Goal: Transaction & Acquisition: Purchase product/service

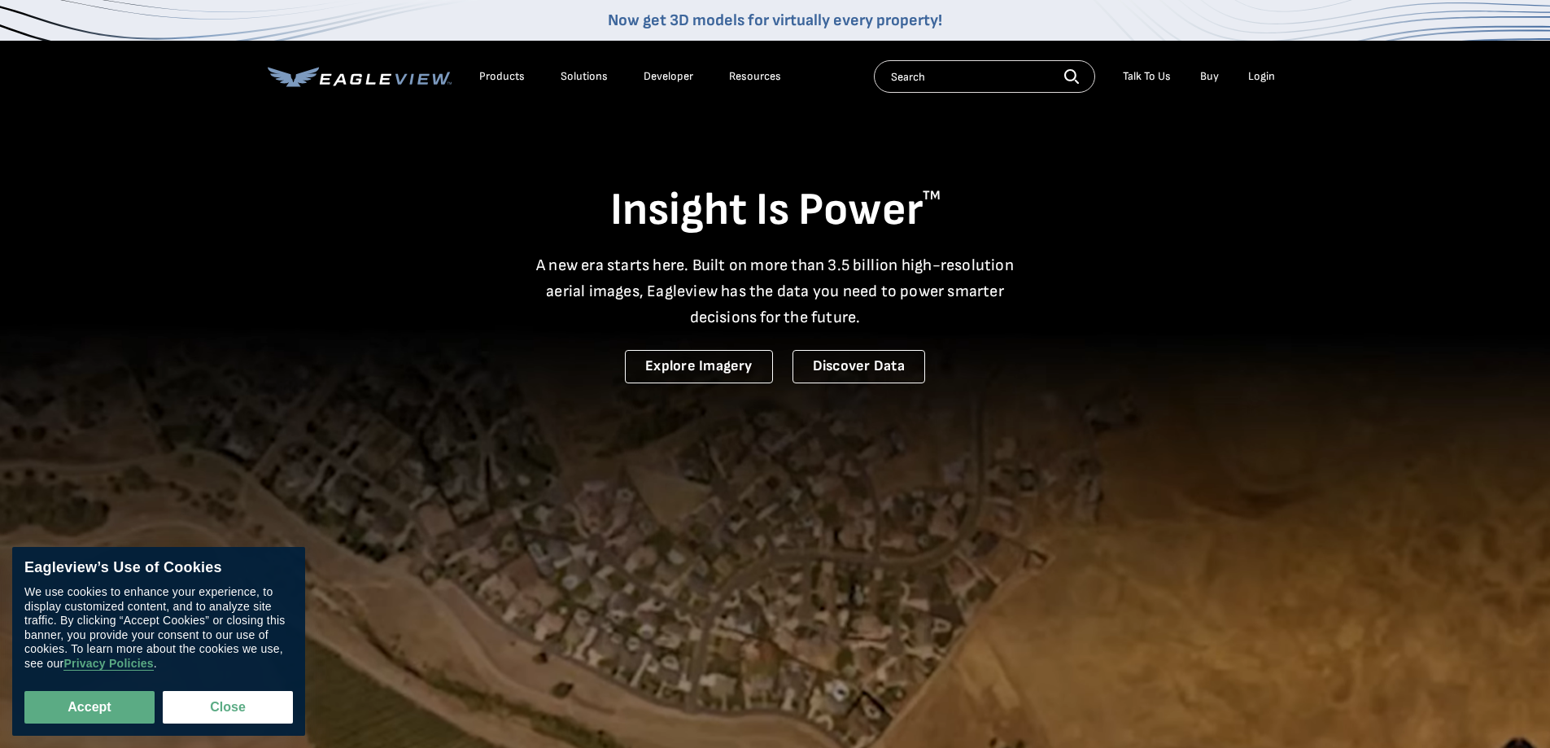
click at [1258, 79] on div "Login" at bounding box center [1261, 76] width 27 height 15
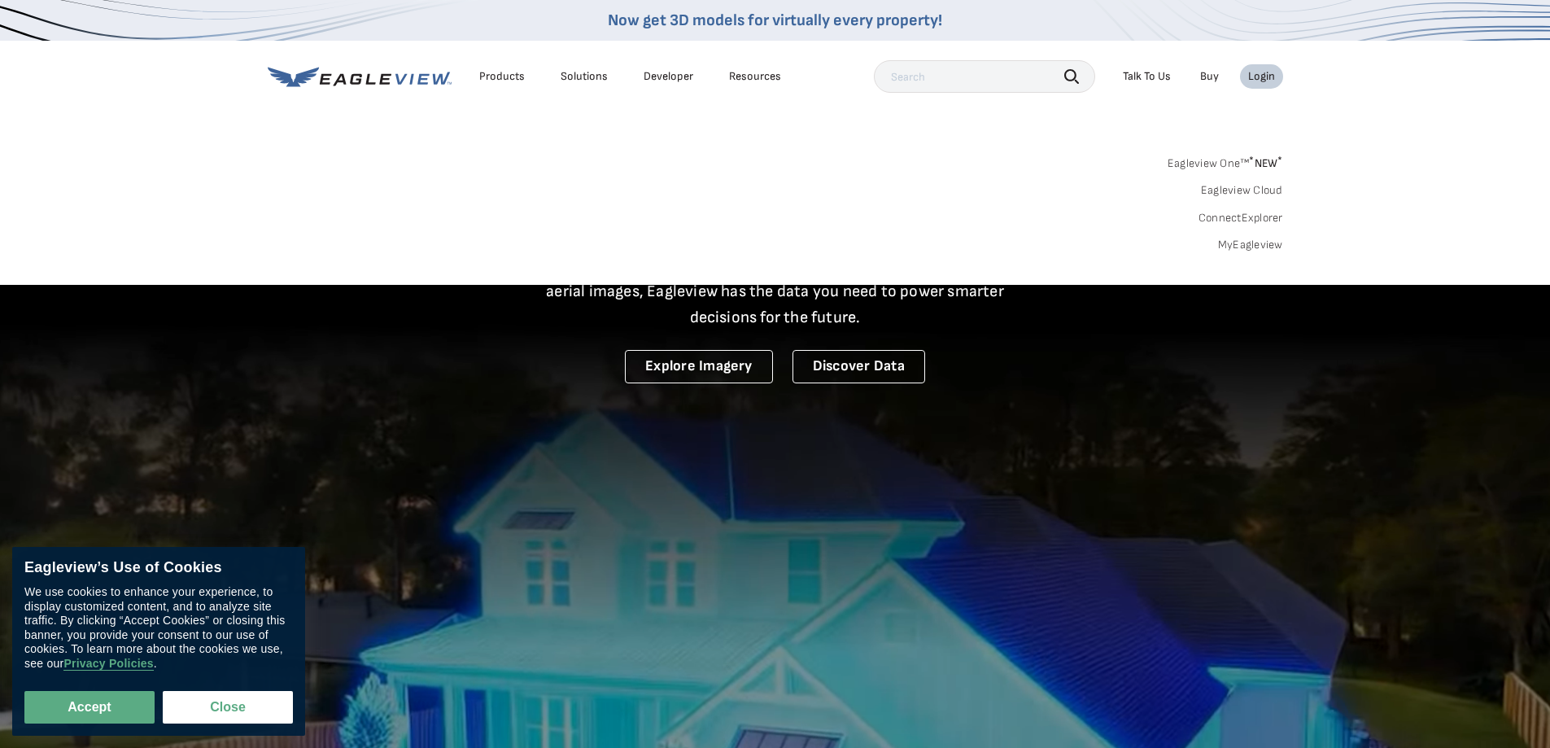
click at [1234, 242] on link "MyEagleview" at bounding box center [1250, 245] width 65 height 15
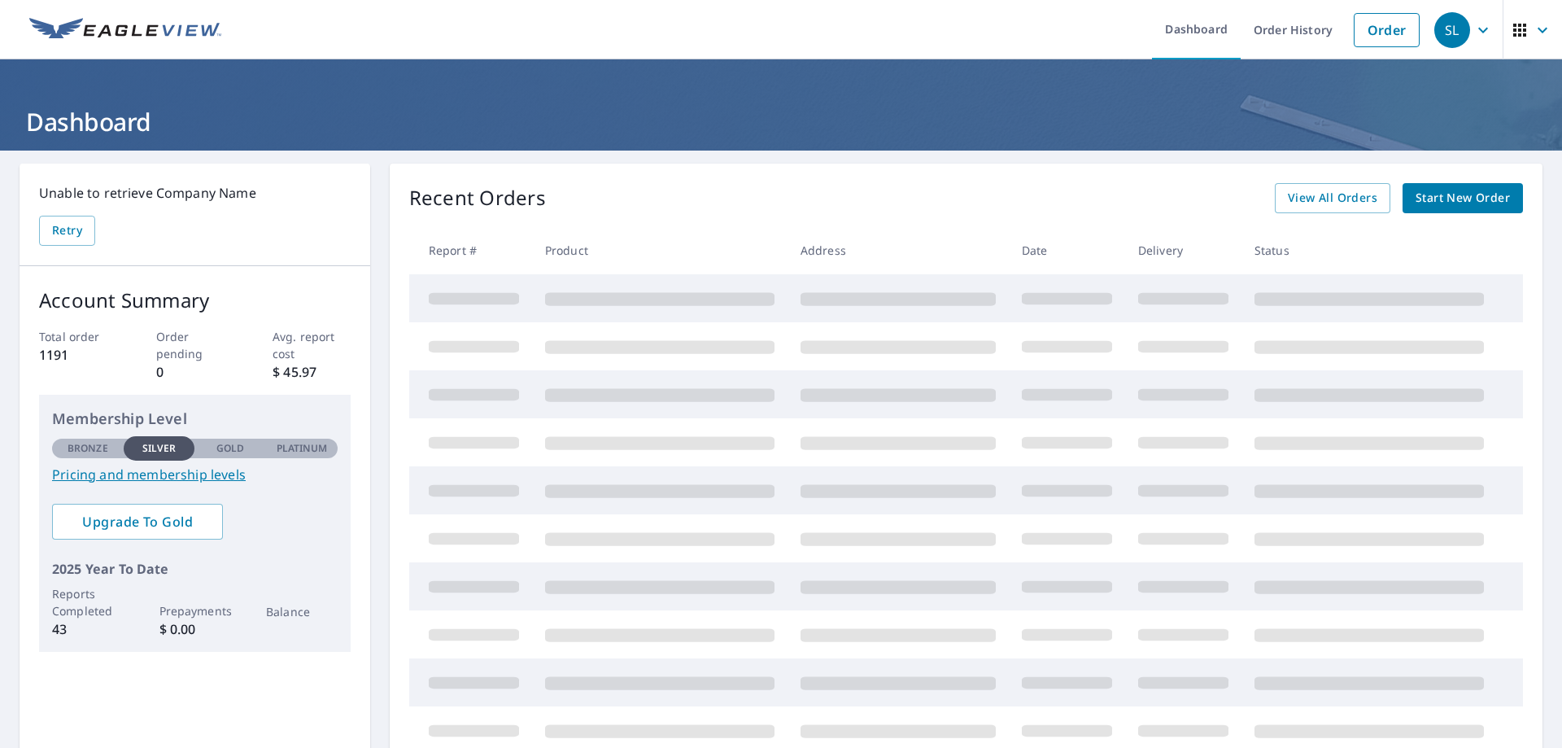
click at [1444, 193] on span "Start New Order" at bounding box center [1463, 198] width 94 height 20
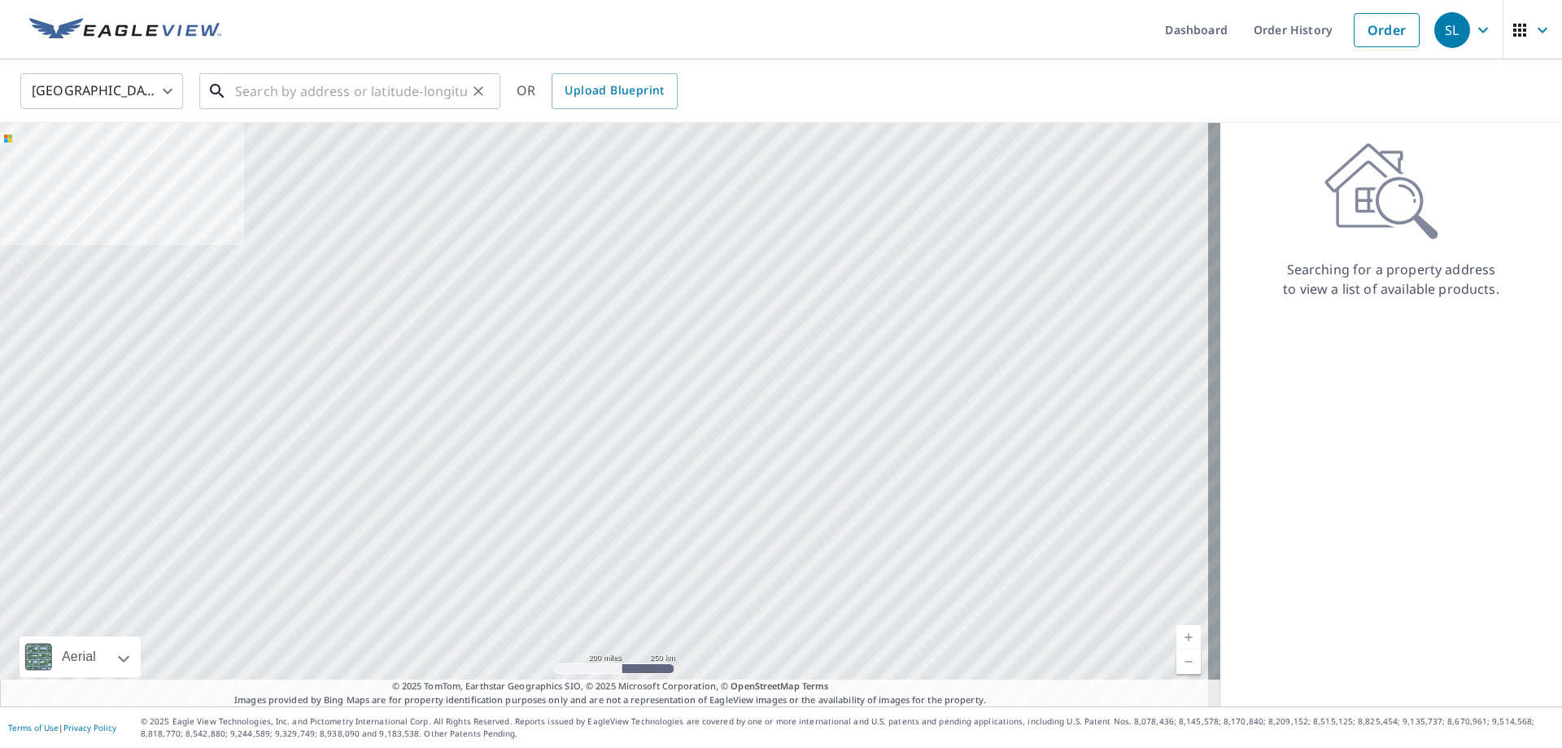
click at [387, 94] on input "text" at bounding box center [351, 91] width 232 height 46
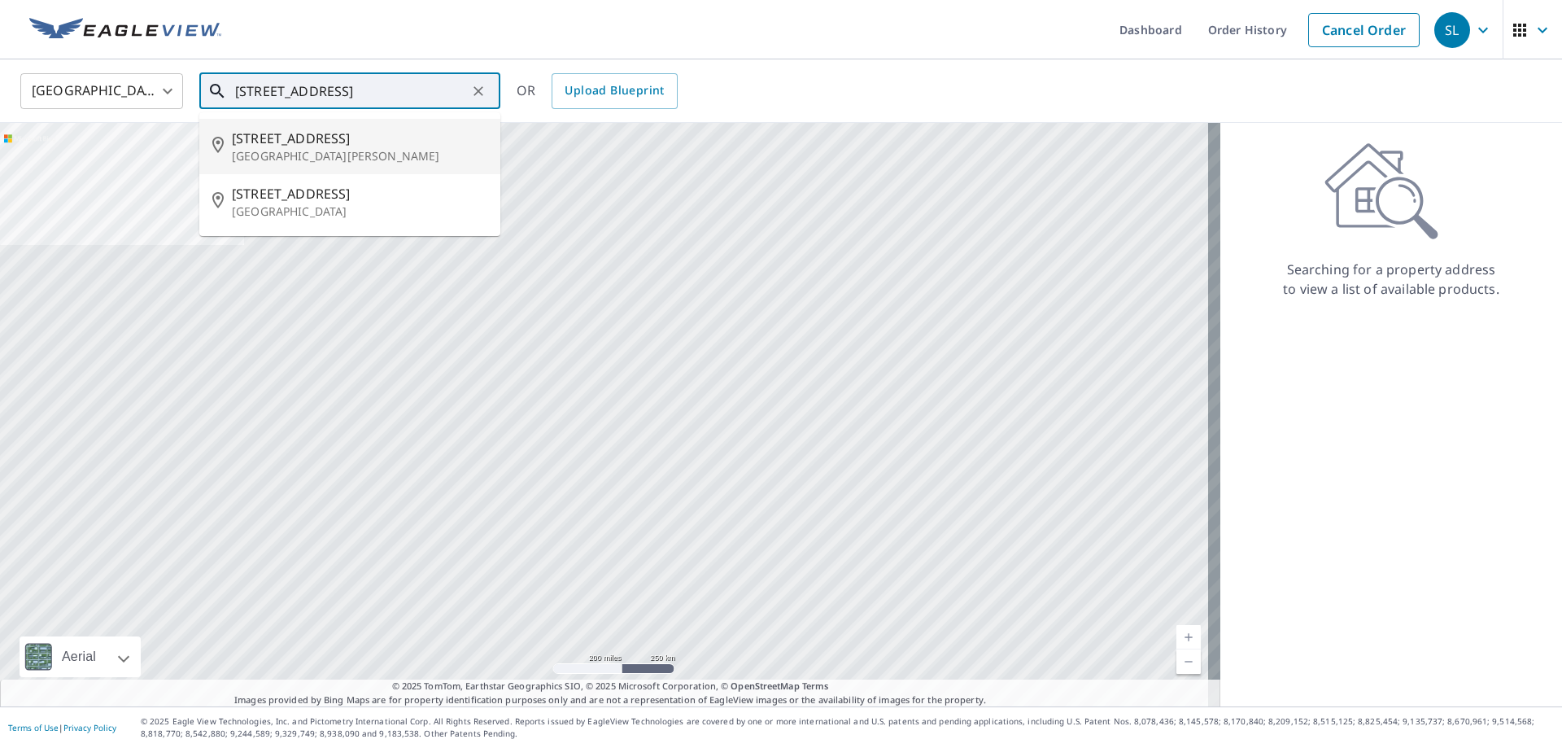
click at [333, 141] on span "1218 Como Blvd E" at bounding box center [360, 139] width 256 height 20
type input "1218 Como Blvd E Saint Paul, MN 55117"
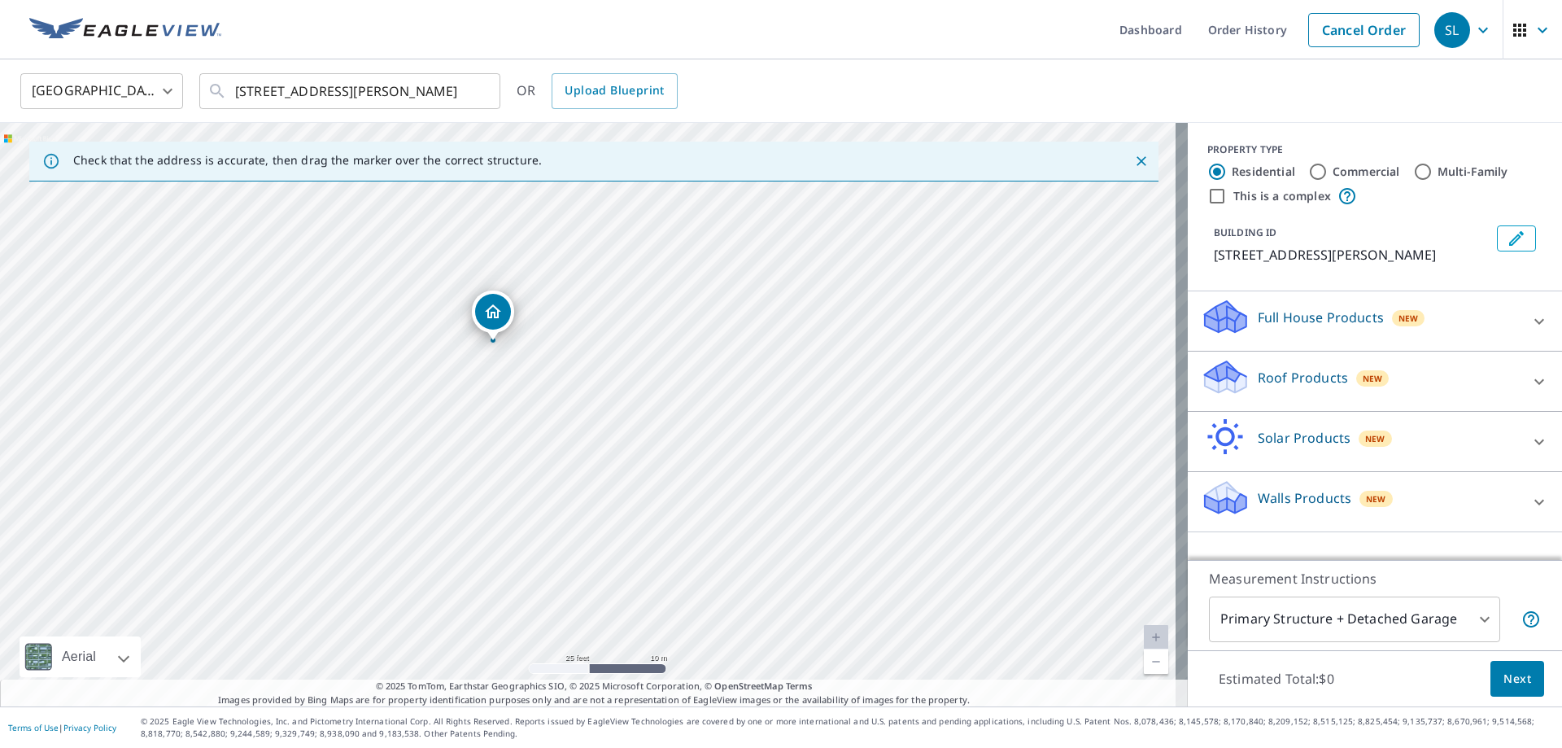
click at [1209, 379] on icon at bounding box center [1225, 371] width 41 height 20
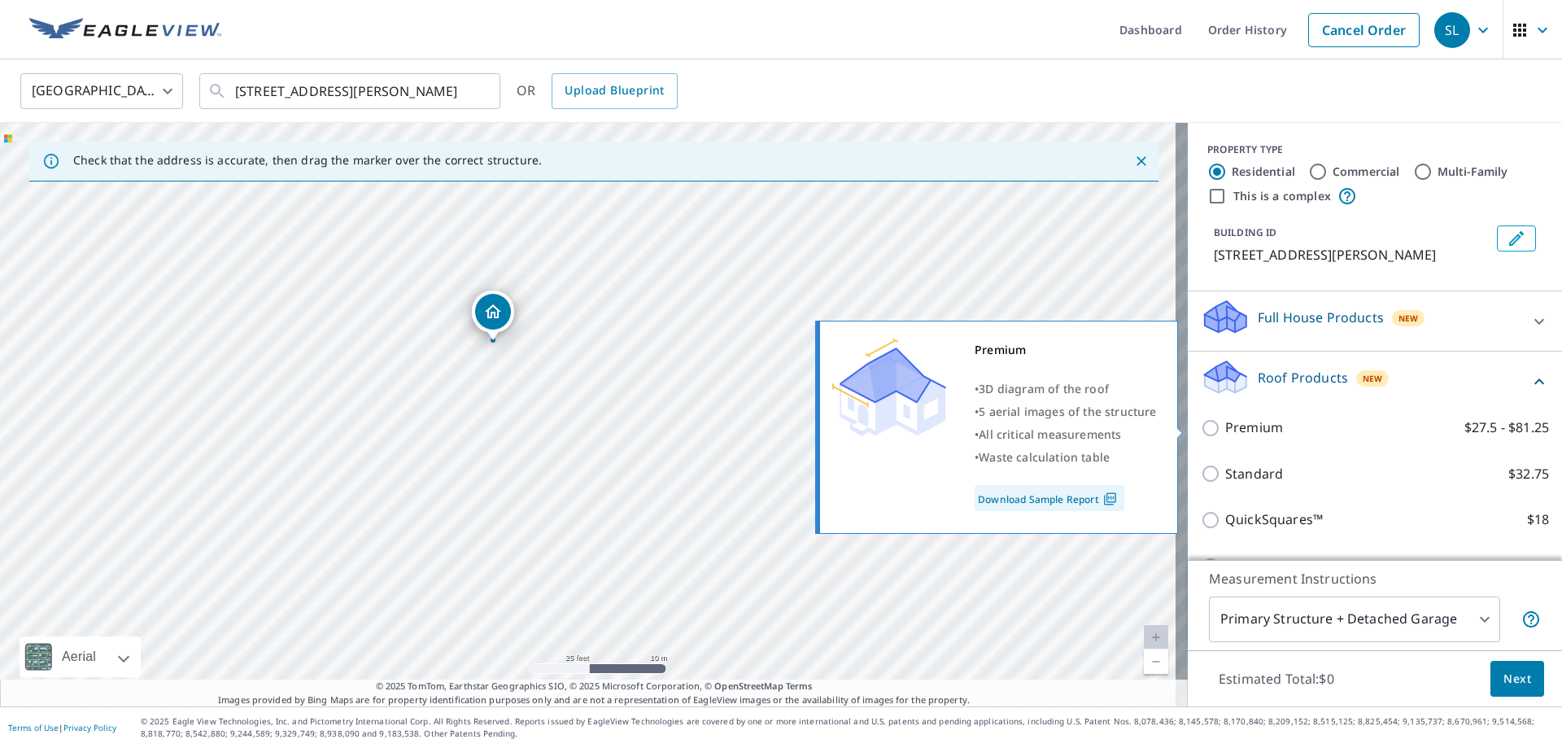
click at [1201, 426] on input "Premium $27.5 - $81.25" at bounding box center [1213, 428] width 24 height 20
checkbox input "true"
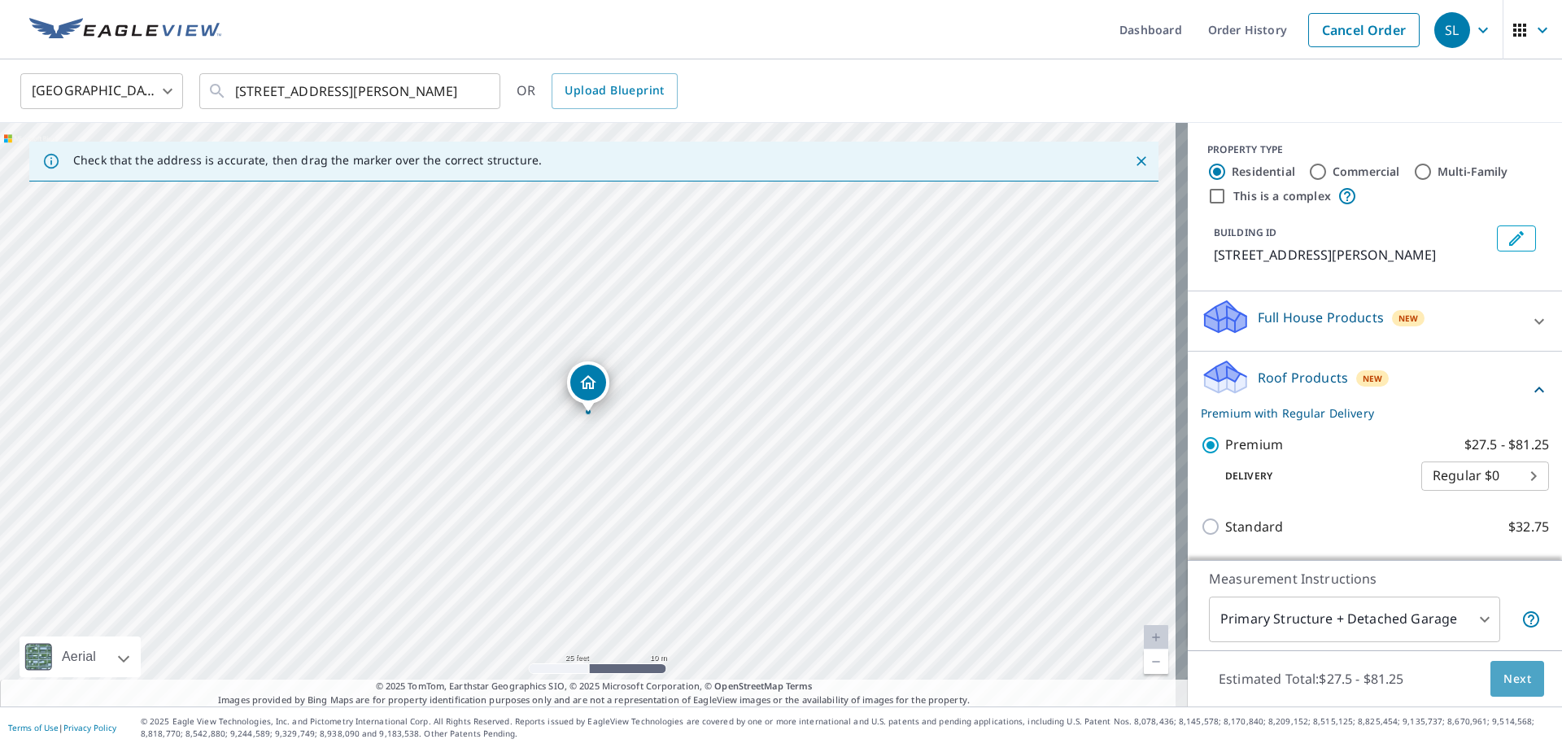
click at [1504, 679] on span "Next" at bounding box center [1518, 679] width 28 height 20
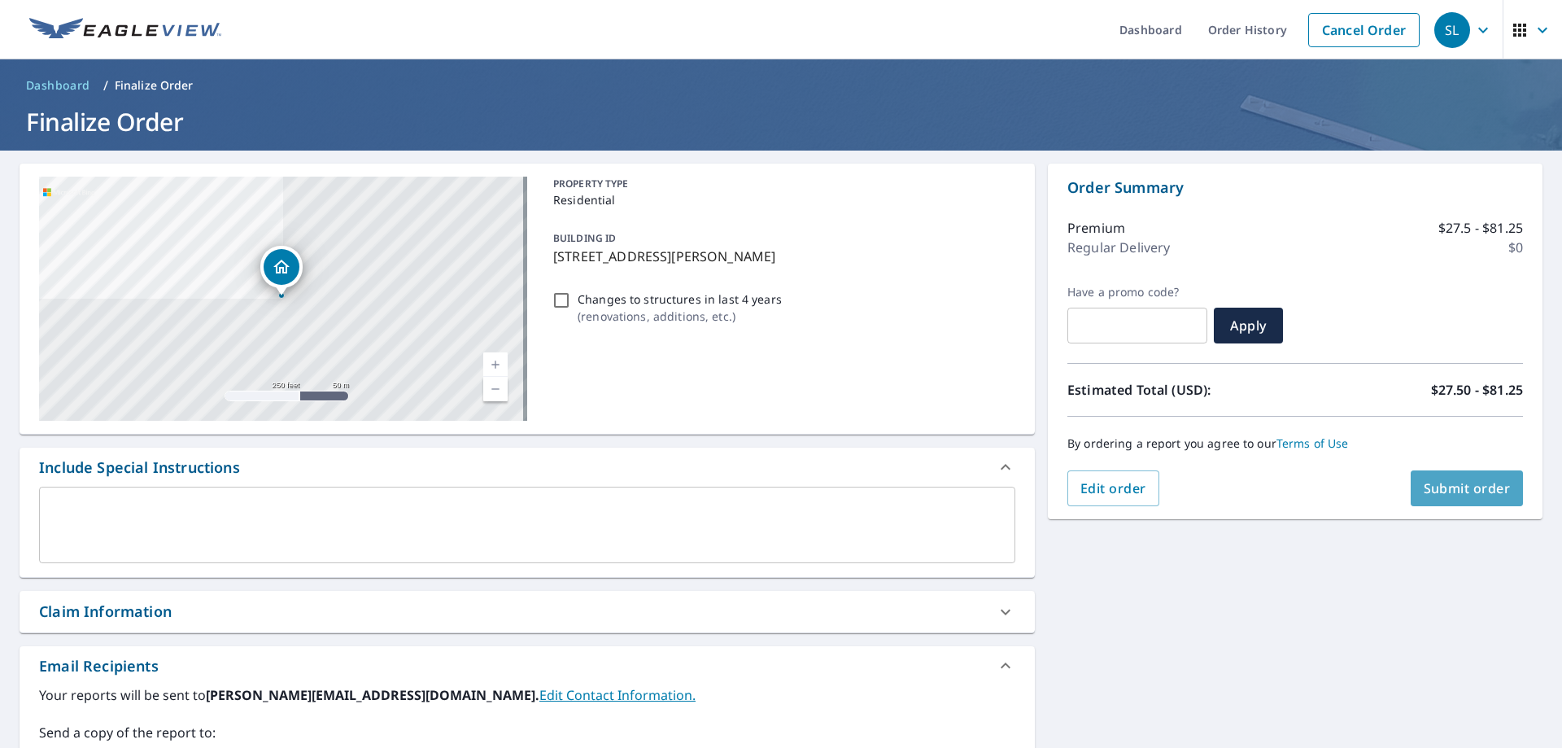
click at [1451, 487] on span "Submit order" at bounding box center [1467, 488] width 87 height 18
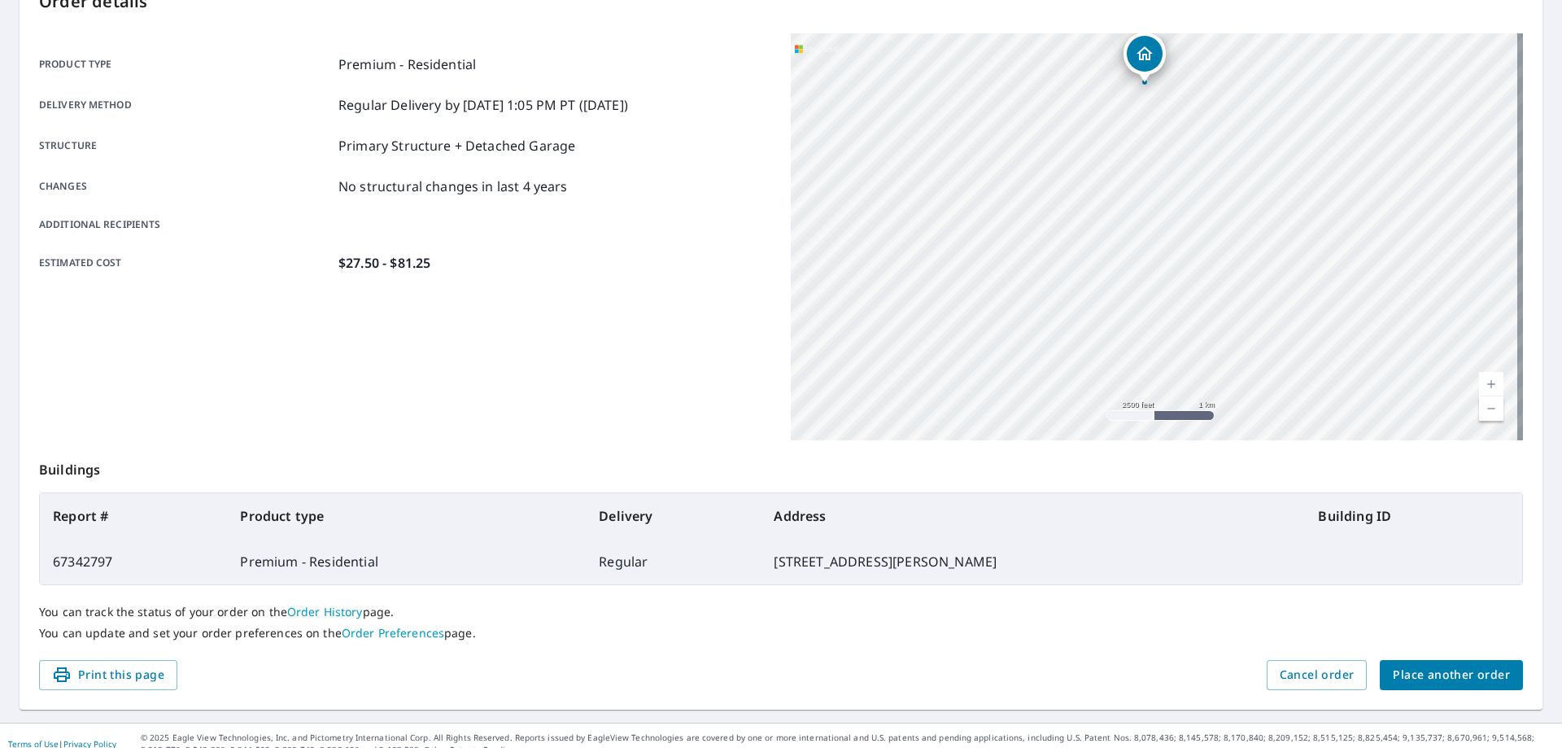
scroll to position [210, 0]
